Goal: Navigation & Orientation: Find specific page/section

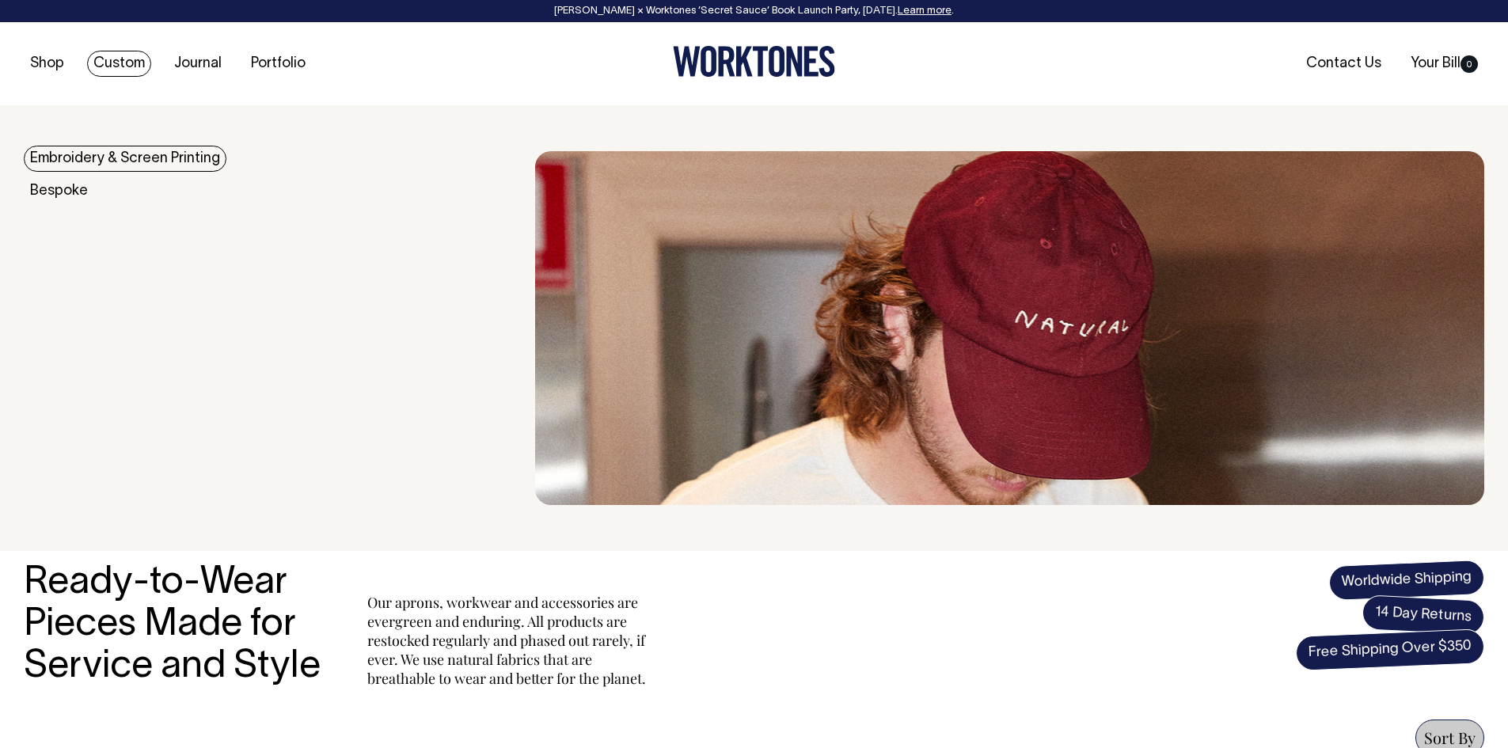
click at [139, 66] on link "Custom" at bounding box center [119, 64] width 64 height 26
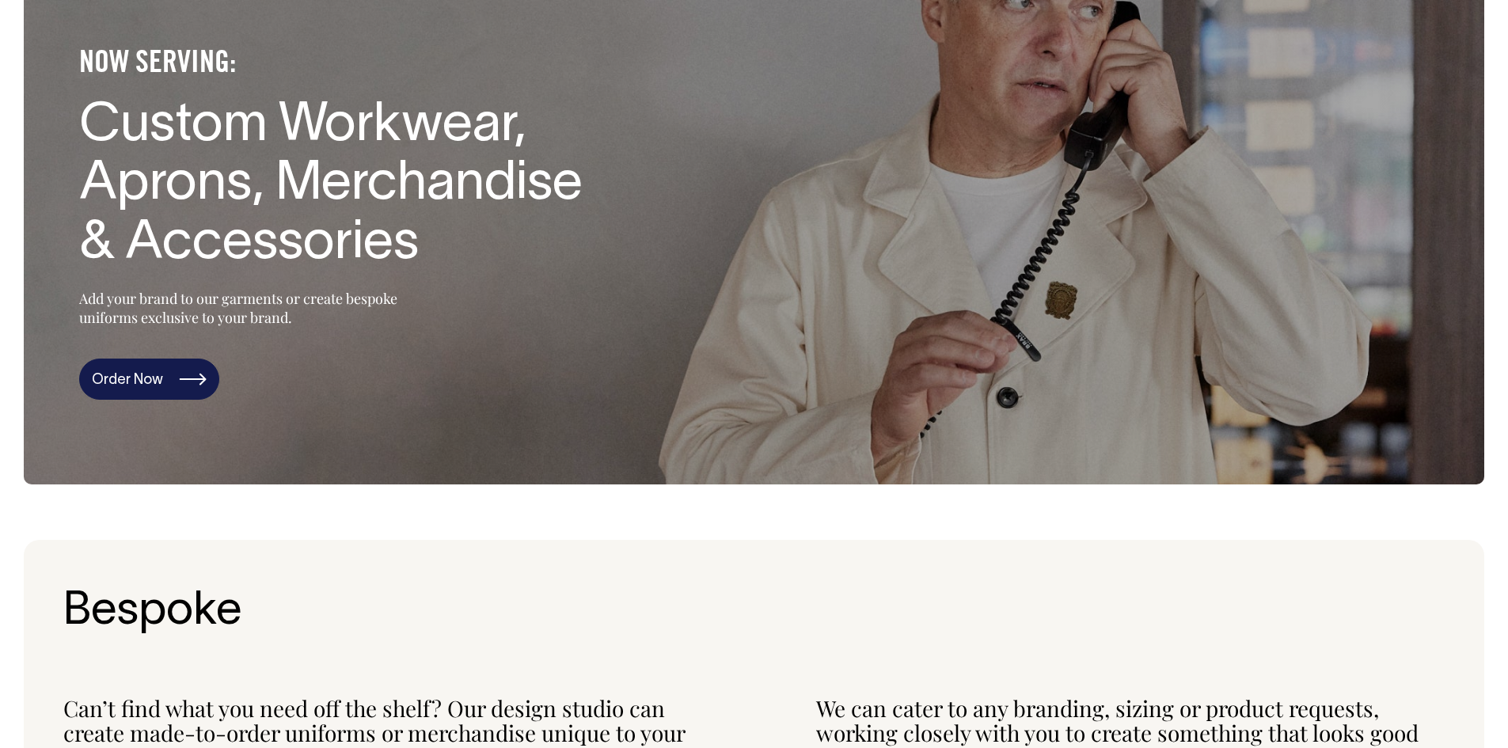
click at [177, 364] on link "Order Now" at bounding box center [149, 379] width 140 height 41
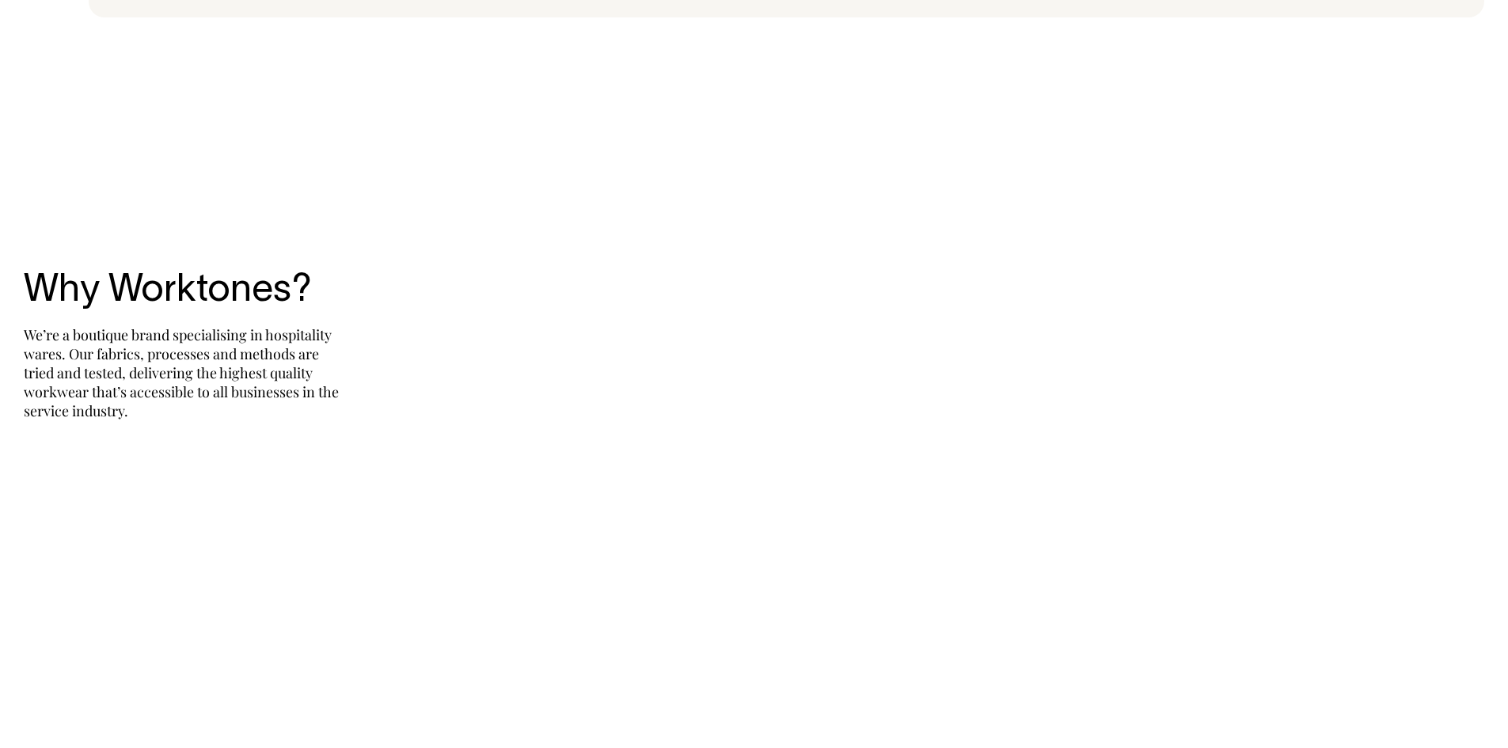
scroll to position [3410, 0]
click at [837, 169] on div "Why Worktones? We’re a boutique brand specialising in hospitality wares. Our fa…" at bounding box center [754, 339] width 1508 height 396
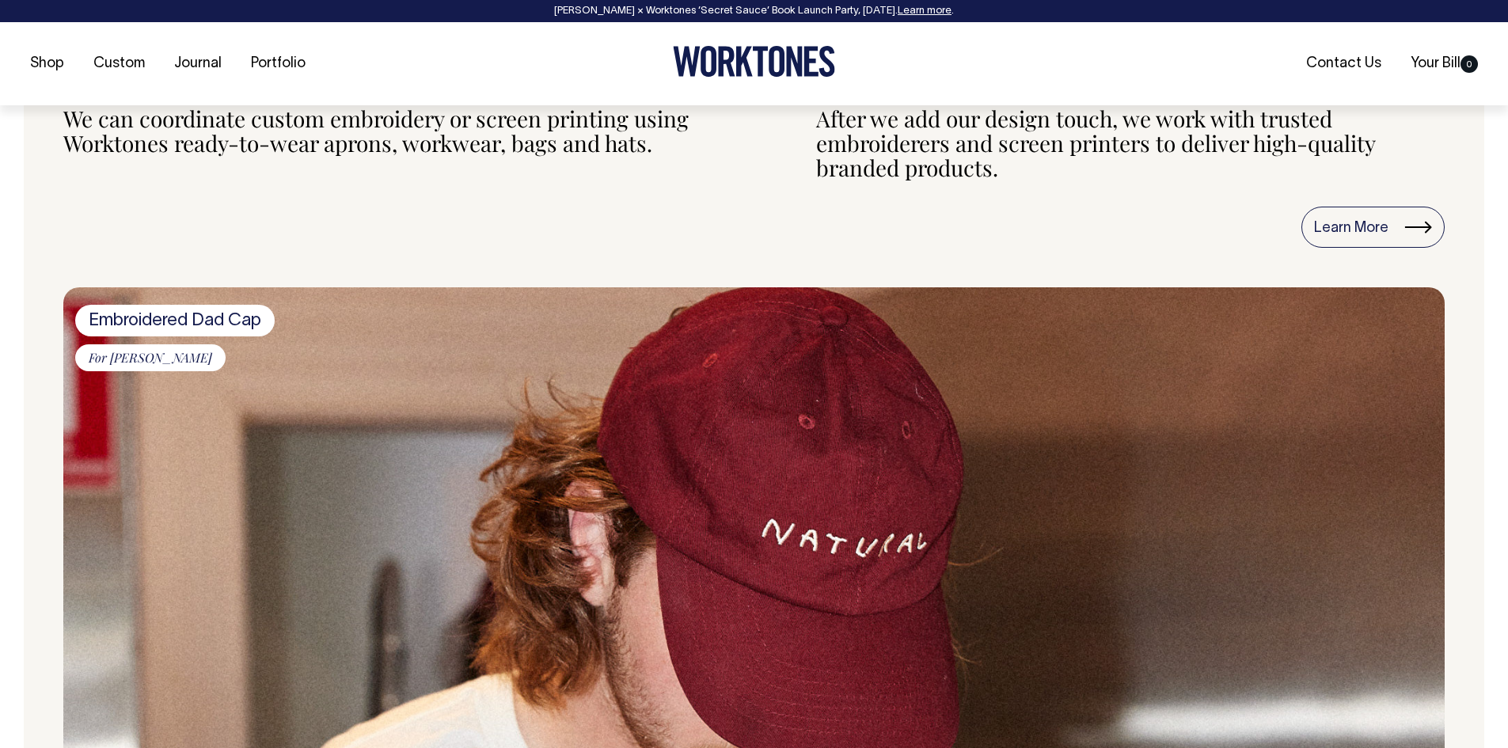
scroll to position [1729, 0]
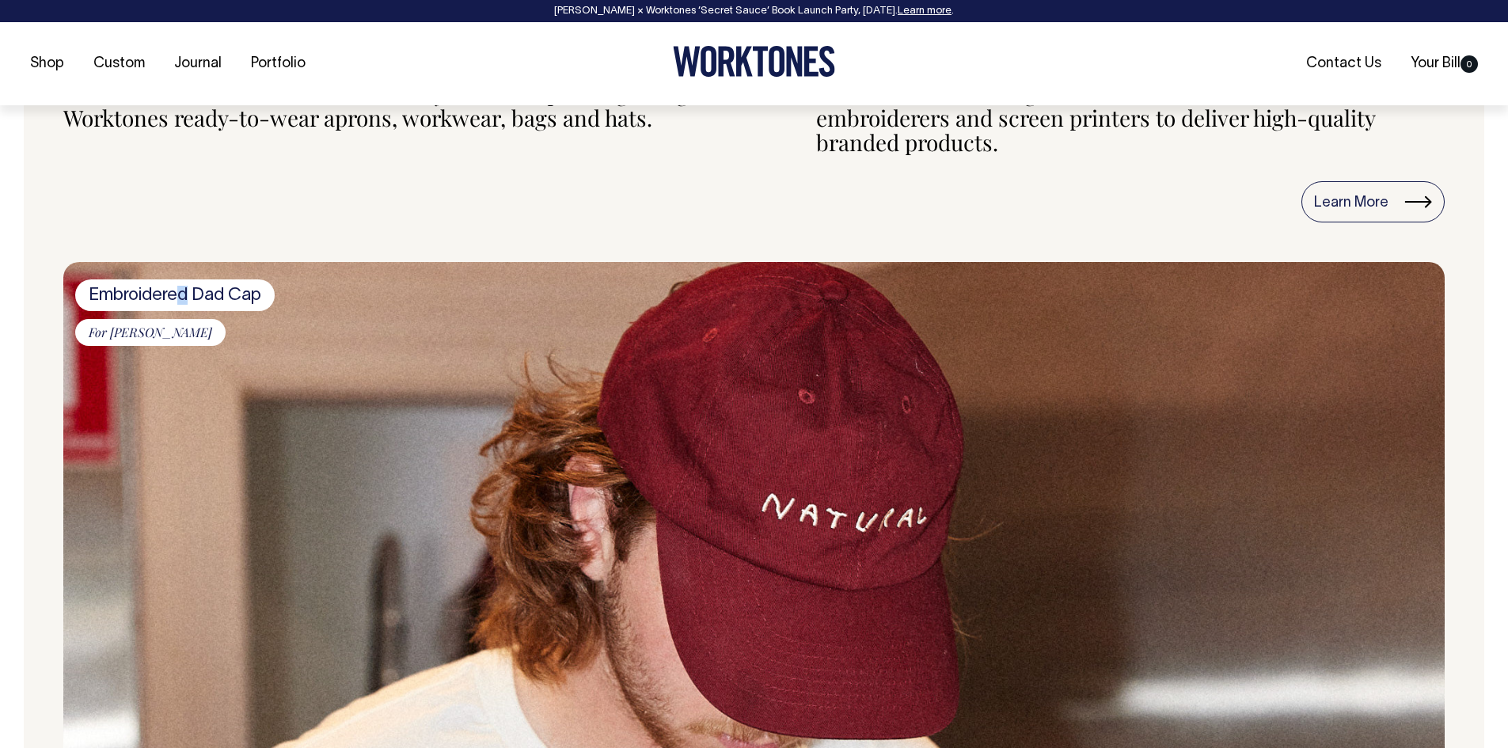
click at [184, 298] on span "Embroidered Dad Cap" at bounding box center [174, 295] width 199 height 32
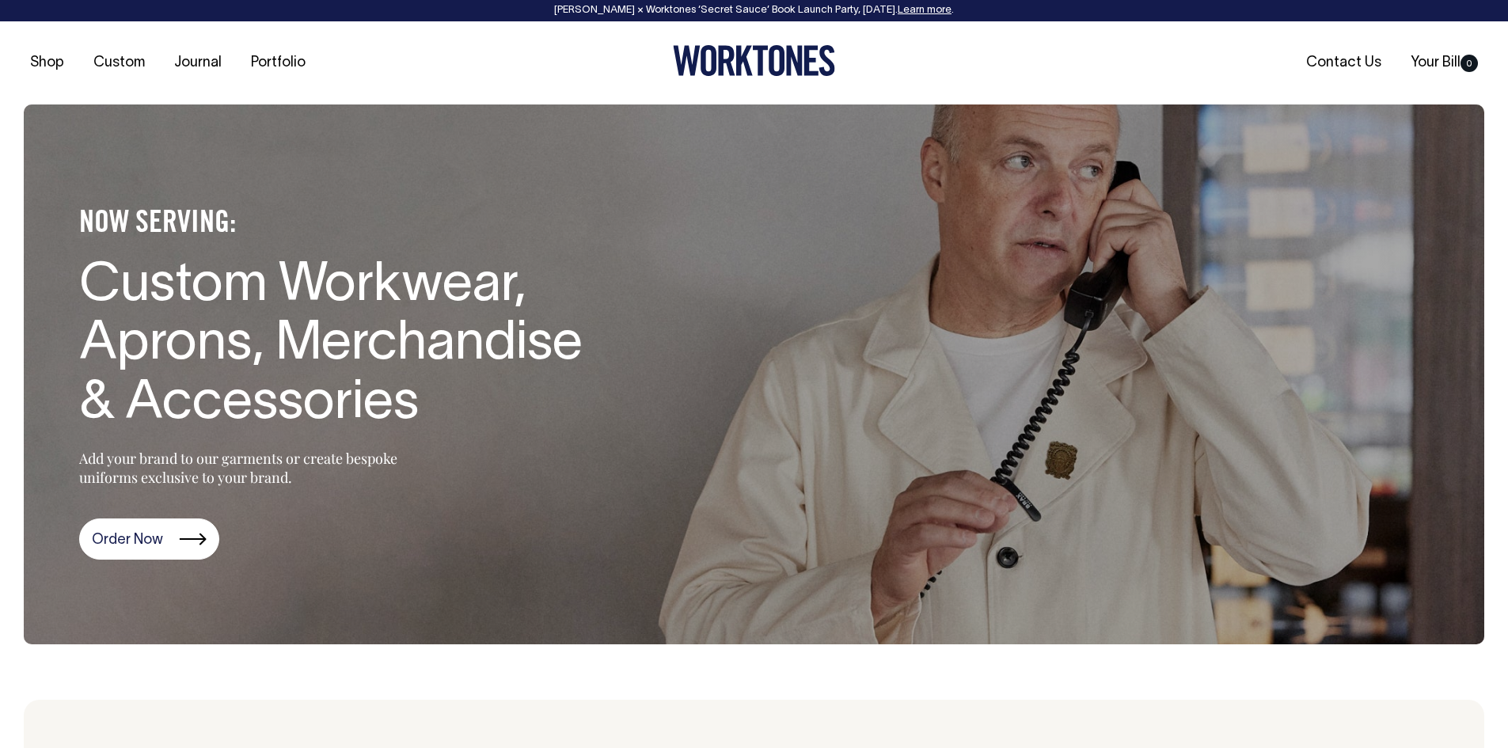
scroll to position [0, 0]
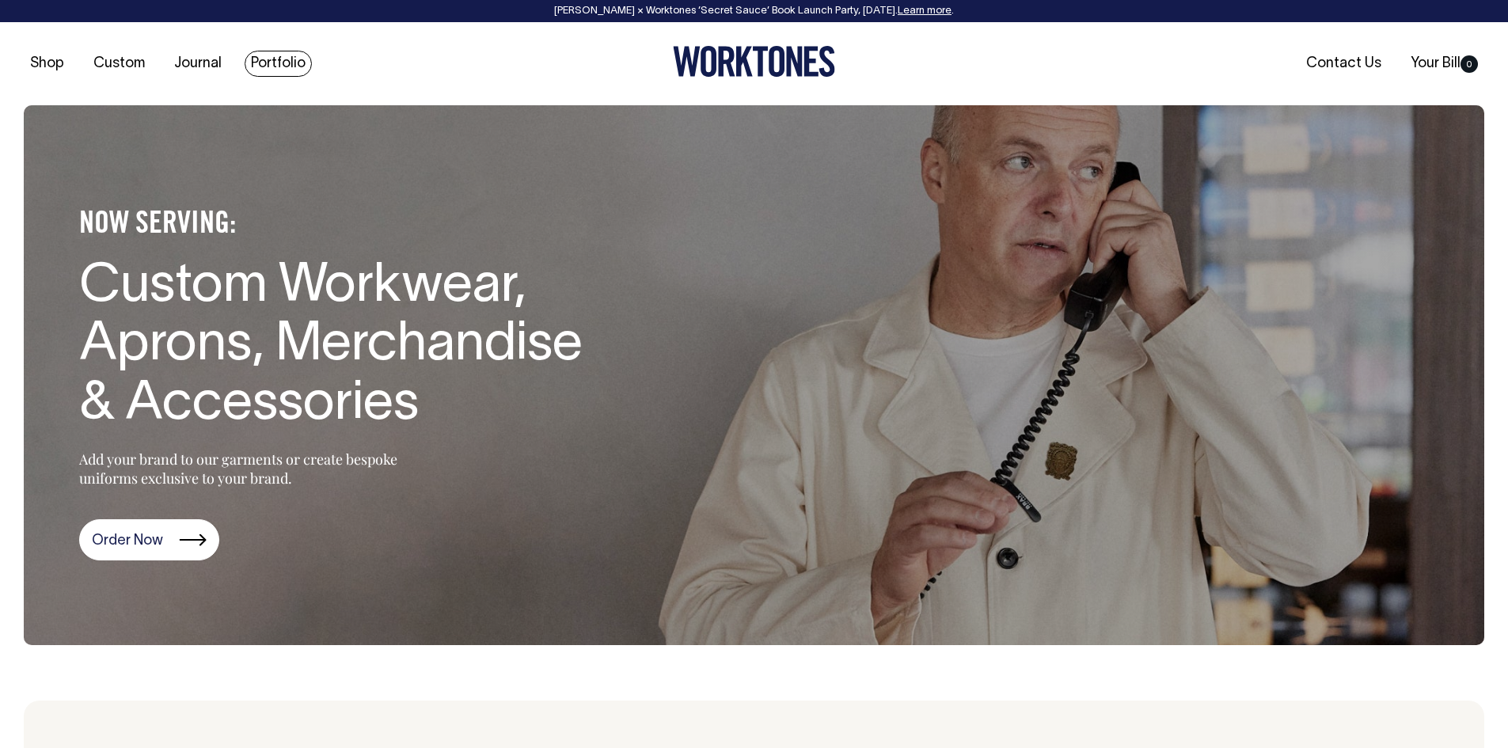
click at [283, 67] on link "Portfolio" at bounding box center [278, 64] width 67 height 26
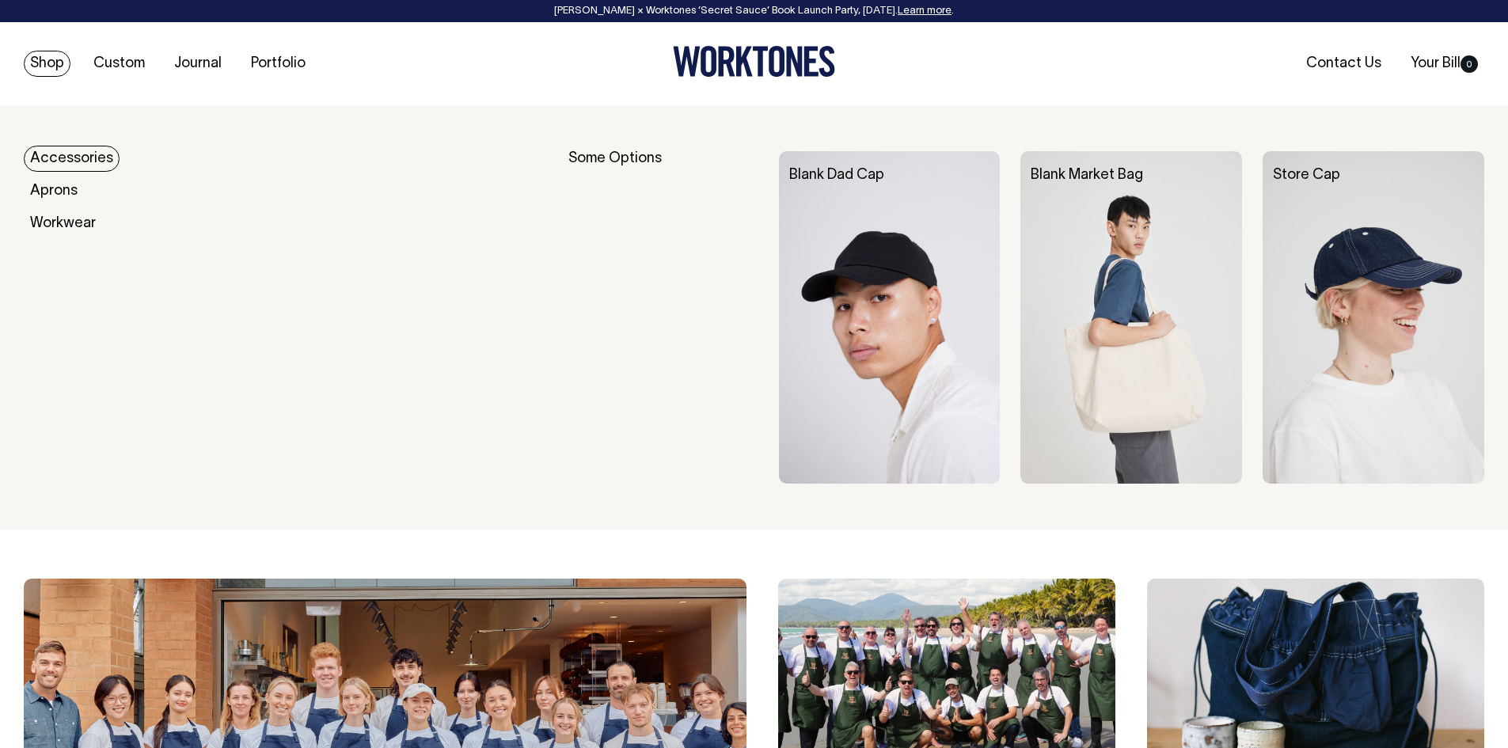
click at [53, 58] on link "Shop" at bounding box center [47, 64] width 47 height 26
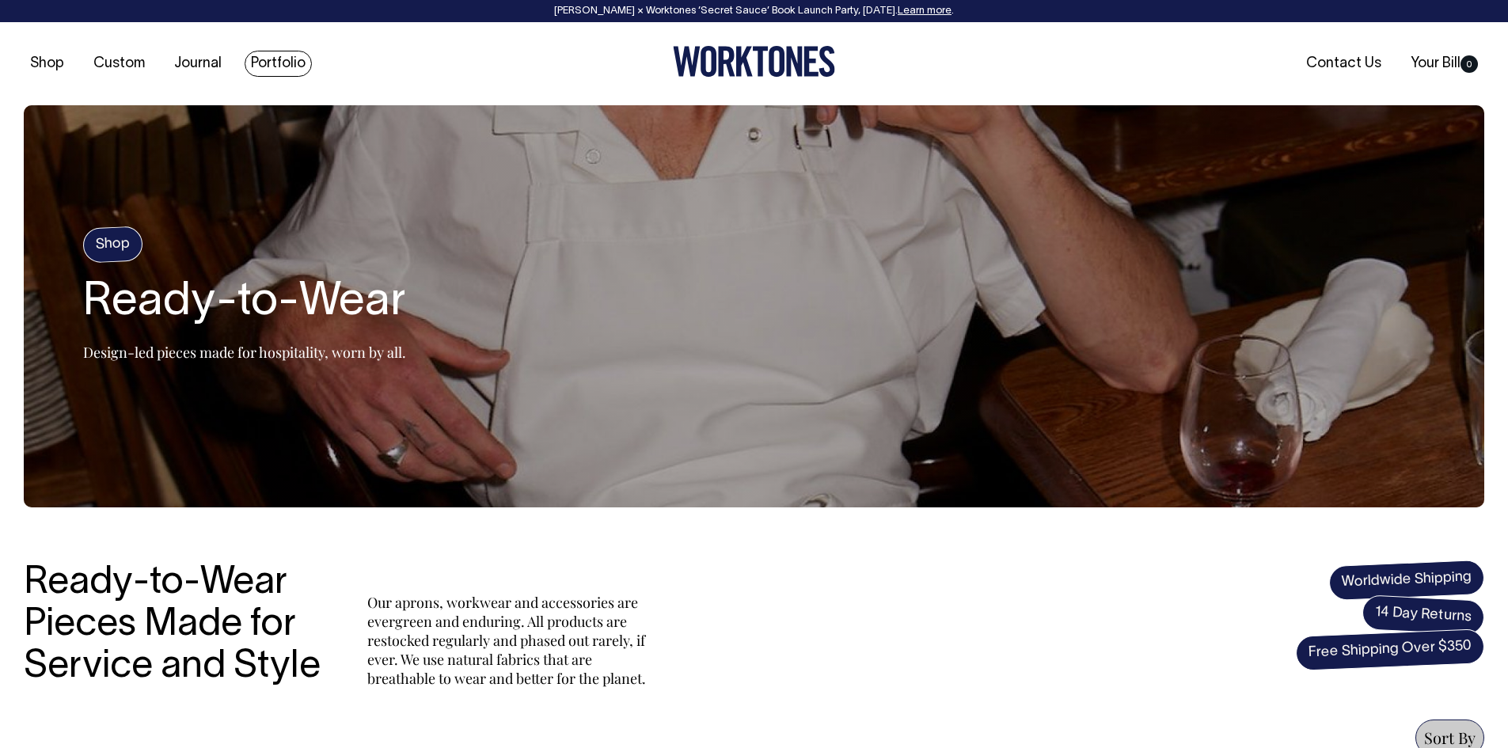
click at [299, 60] on link "Portfolio" at bounding box center [278, 64] width 67 height 26
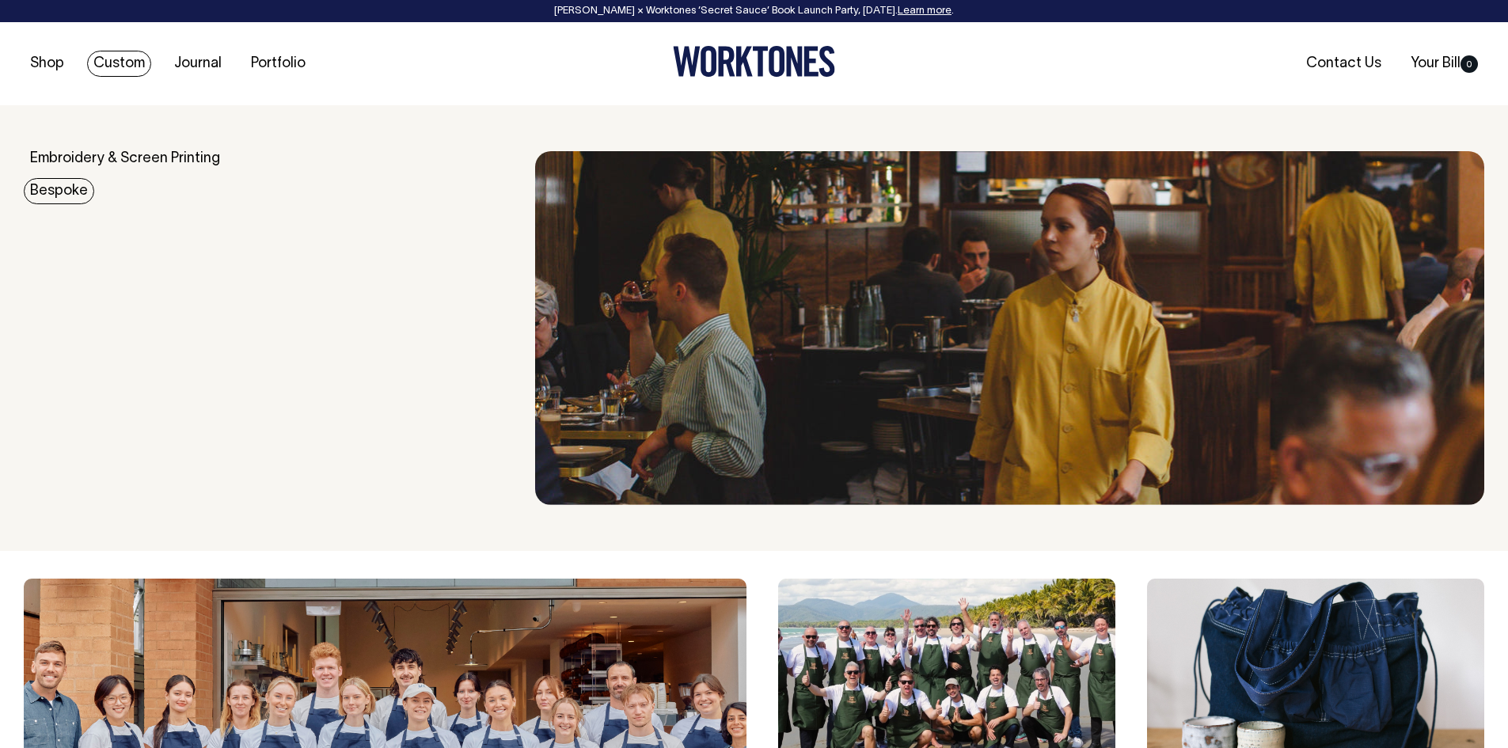
click at [66, 196] on link "Bespoke" at bounding box center [59, 191] width 70 height 26
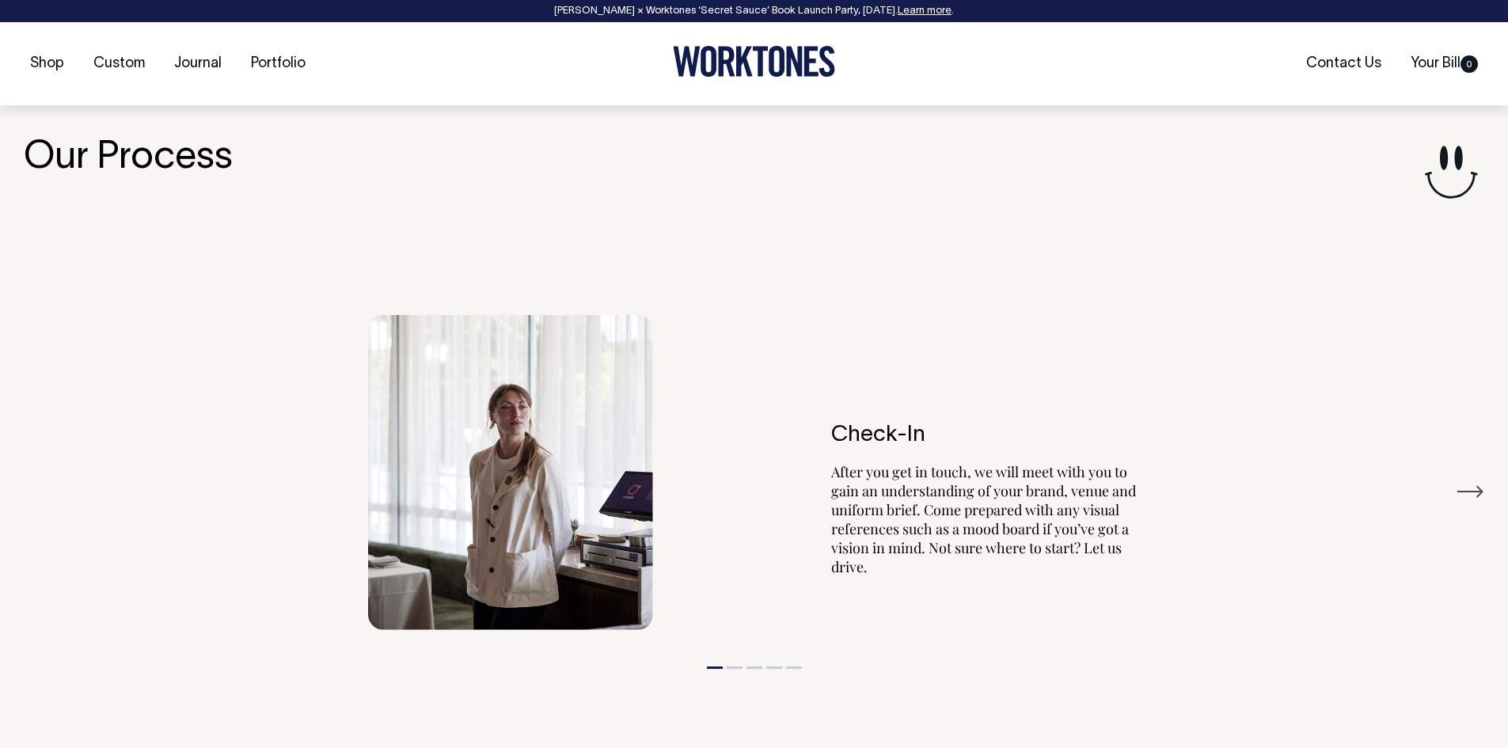
scroll to position [2911, 0]
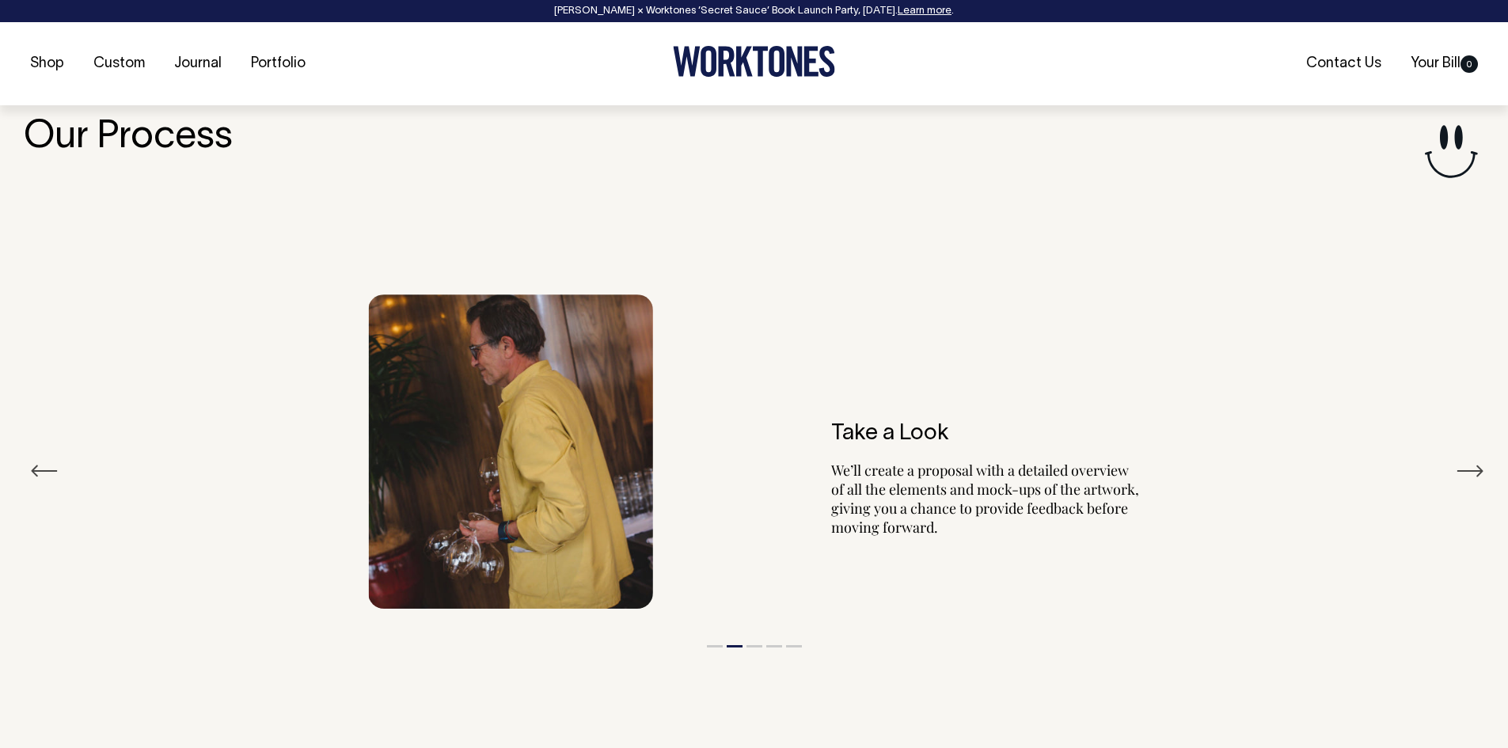
click at [1460, 480] on button "Next" at bounding box center [1470, 471] width 28 height 24
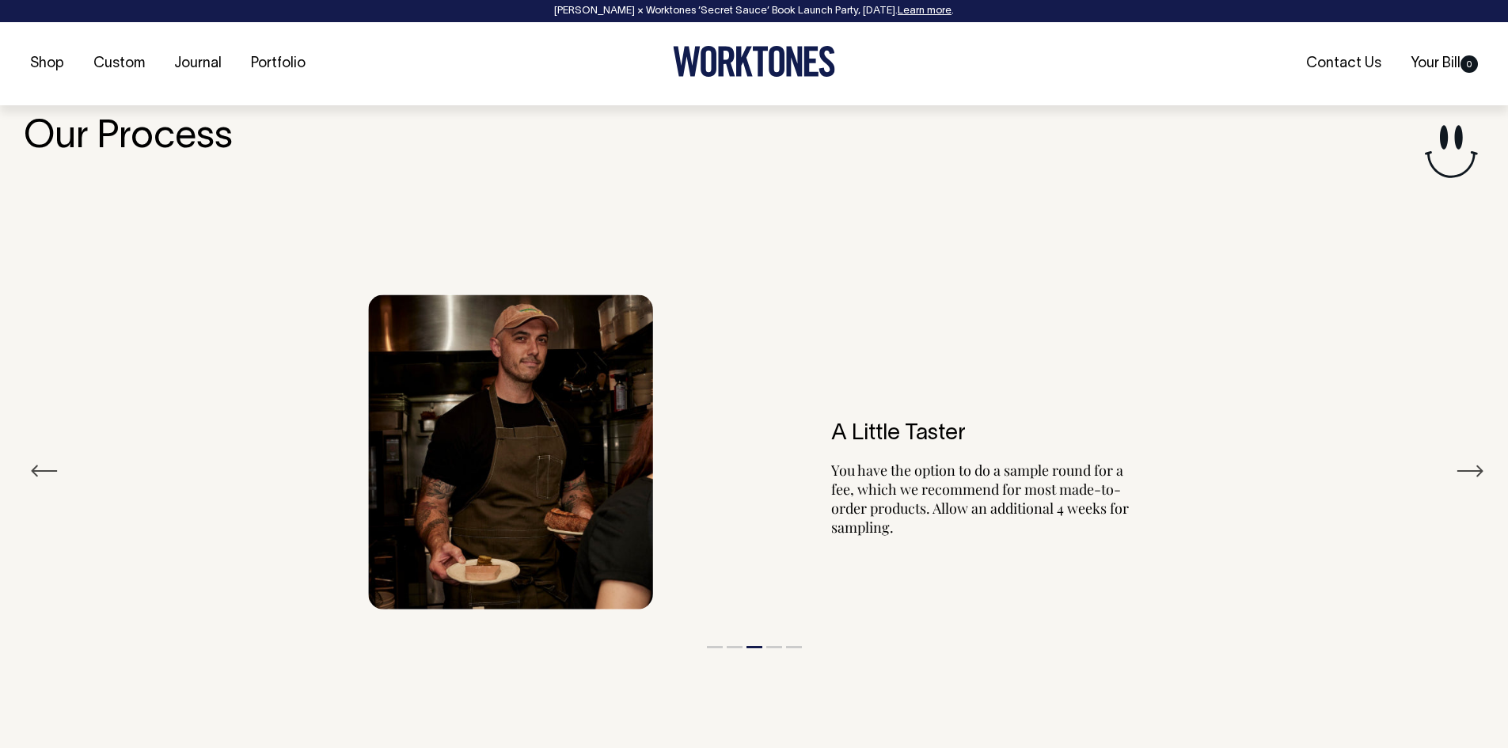
click at [1463, 474] on button "Next" at bounding box center [1470, 471] width 28 height 24
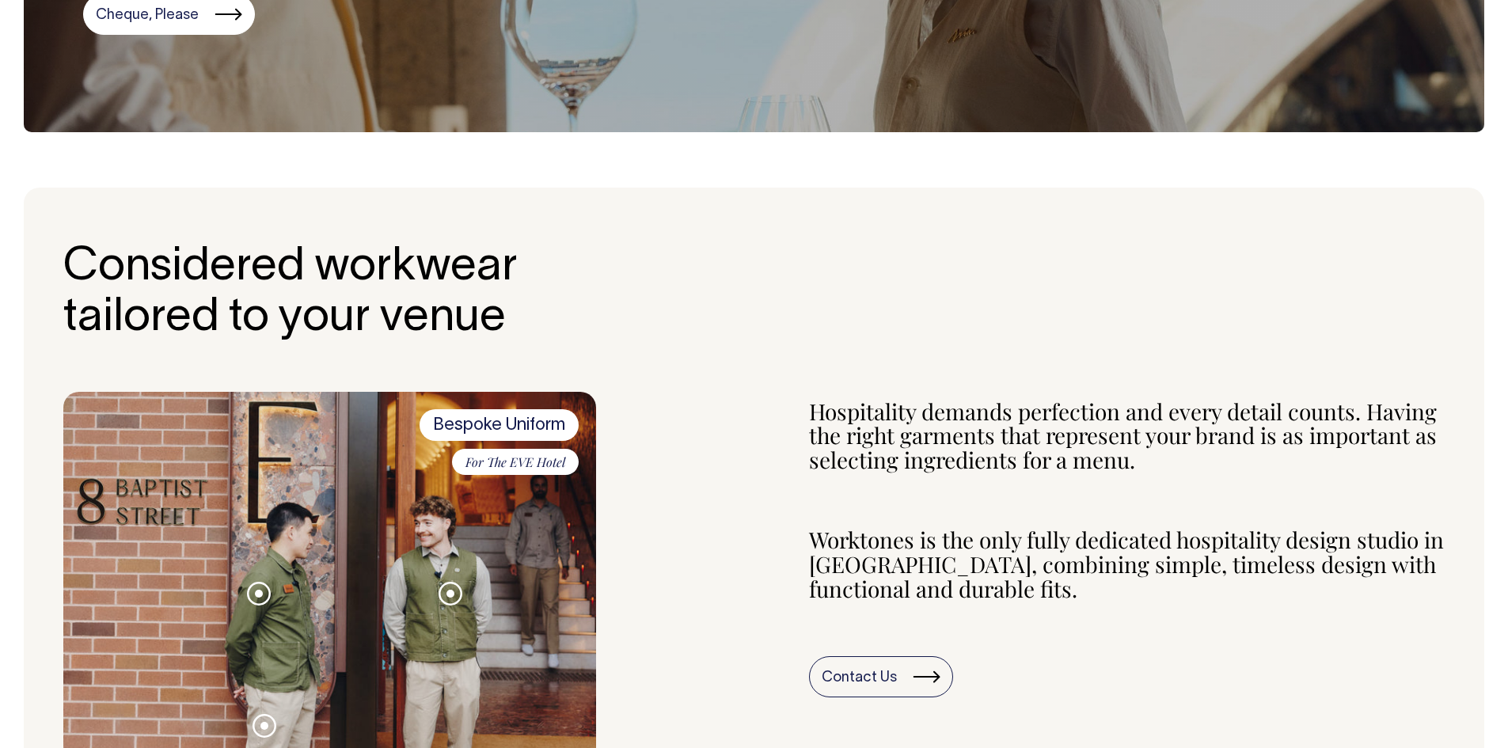
scroll to position [0, 0]
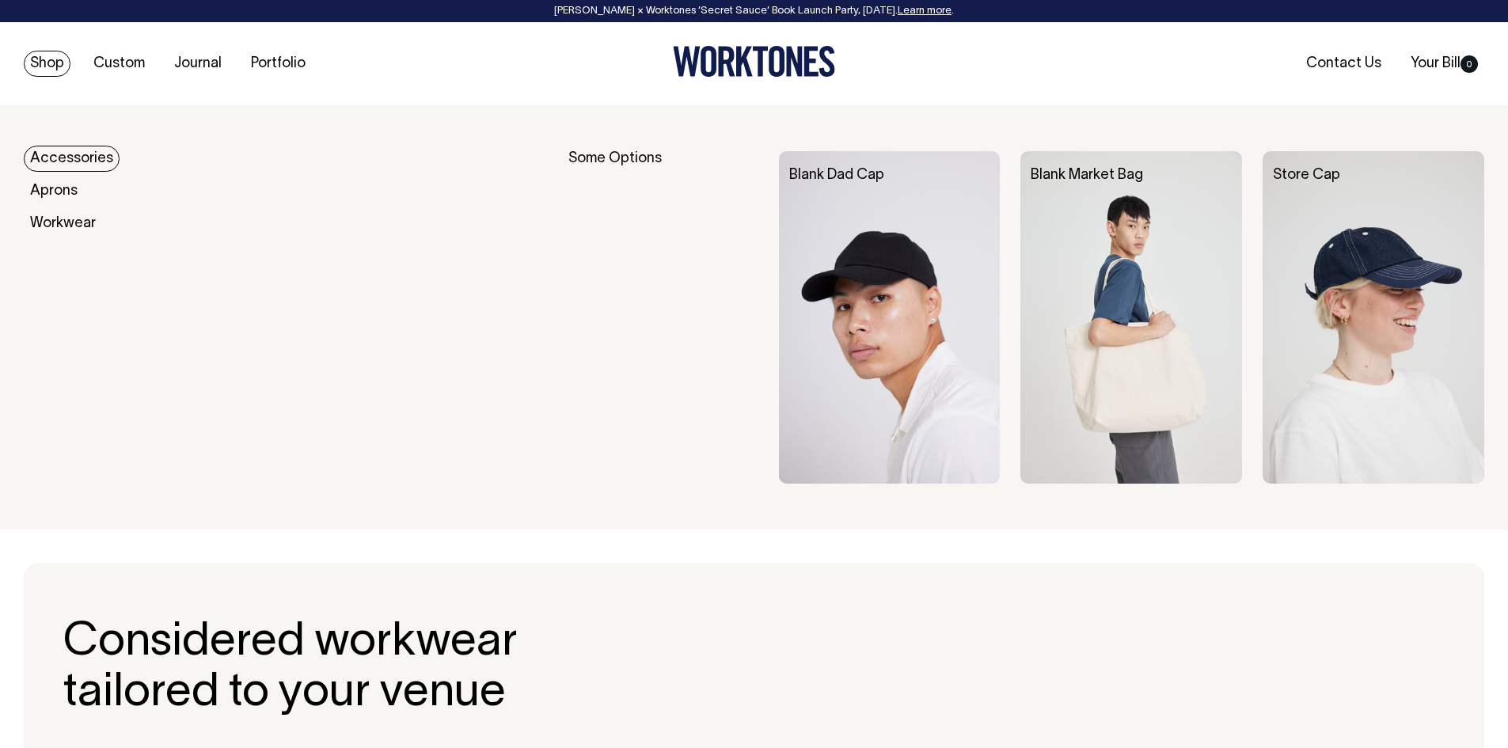
click at [55, 59] on link "Shop" at bounding box center [47, 64] width 47 height 26
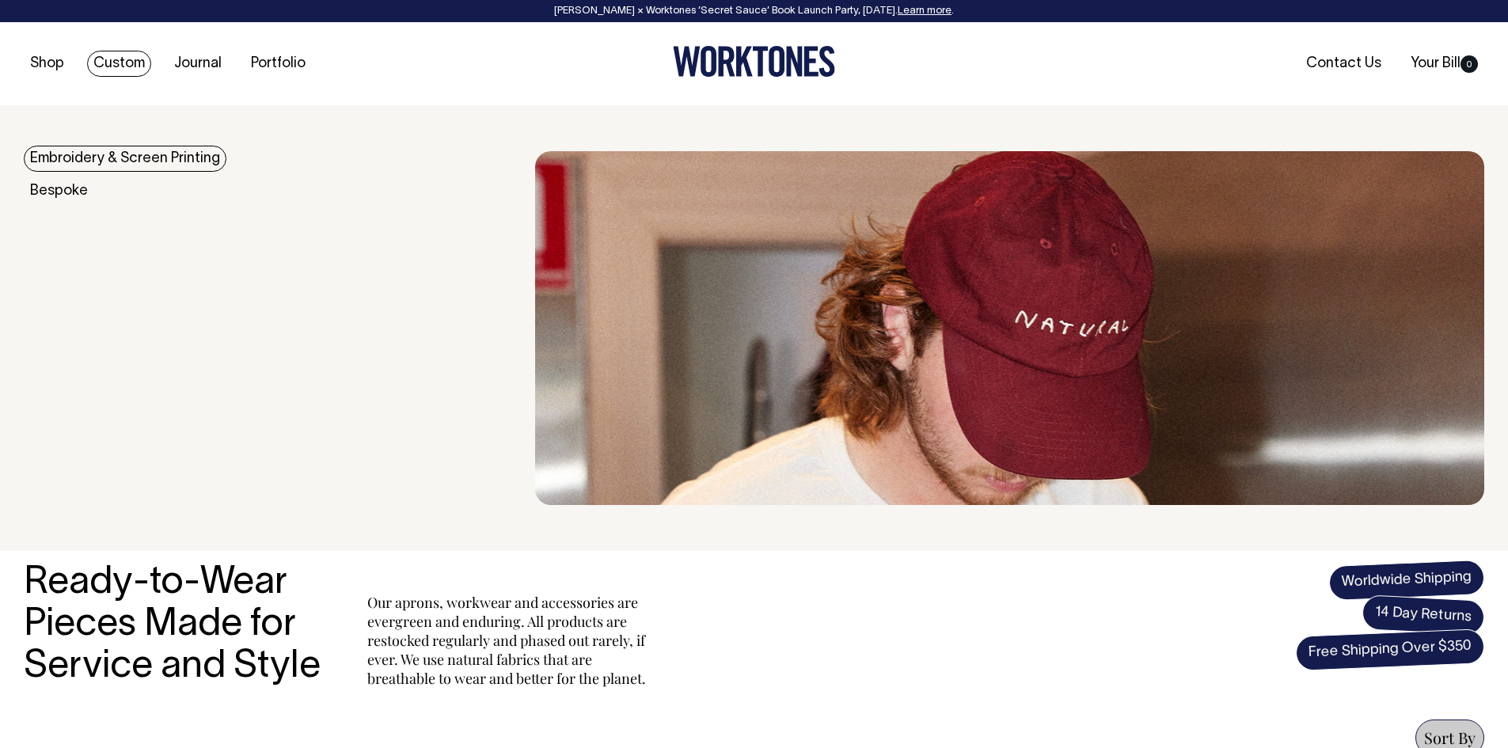
click at [106, 65] on link "Custom" at bounding box center [119, 64] width 64 height 26
